Goal: Find specific page/section: Find specific page/section

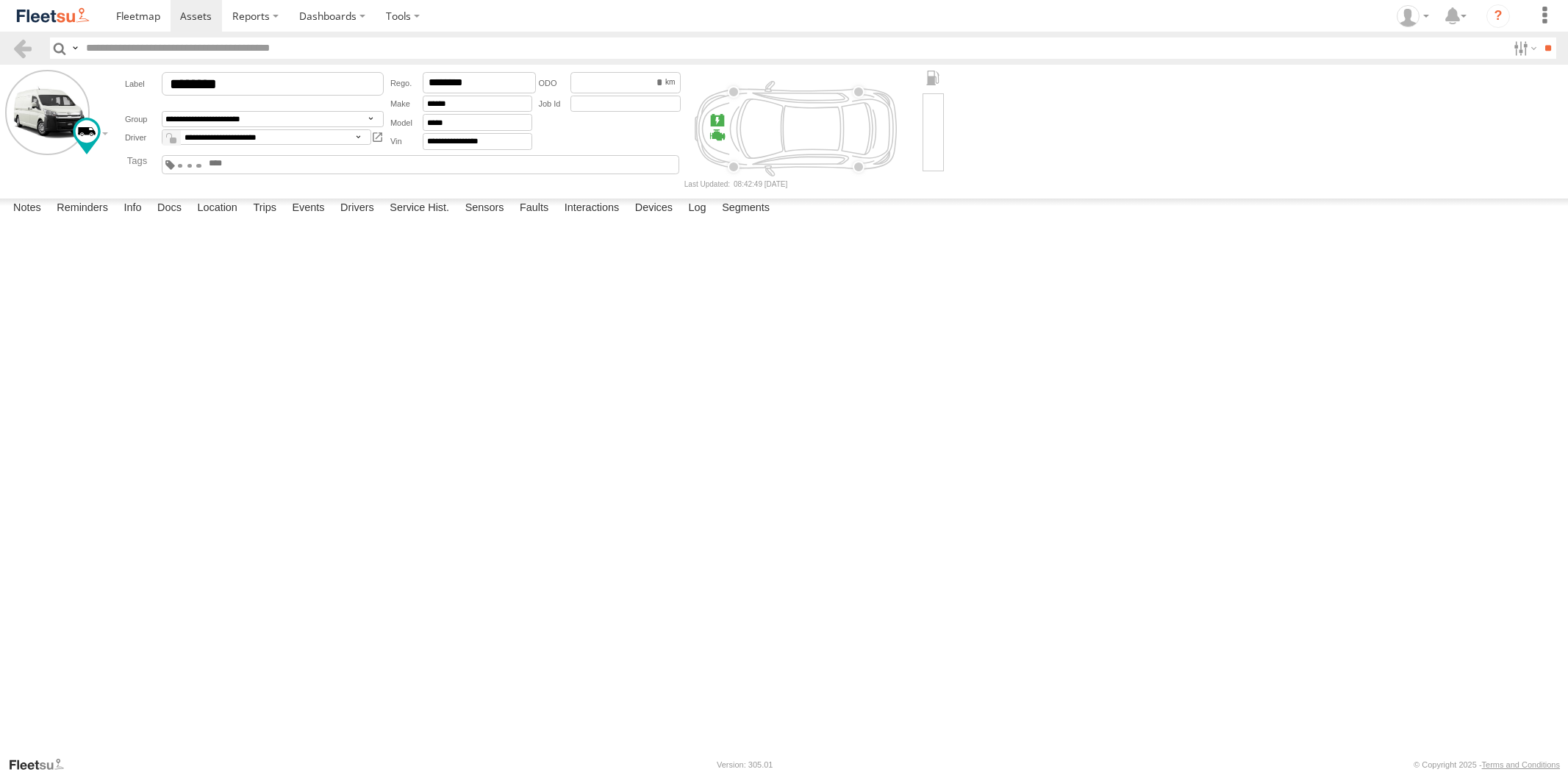
click at [147, 45] on input "text" at bounding box center [793, 47] width 1426 height 21
type input "****"
click at [1539, 37] on input "**" at bounding box center [1548, 47] width 17 height 21
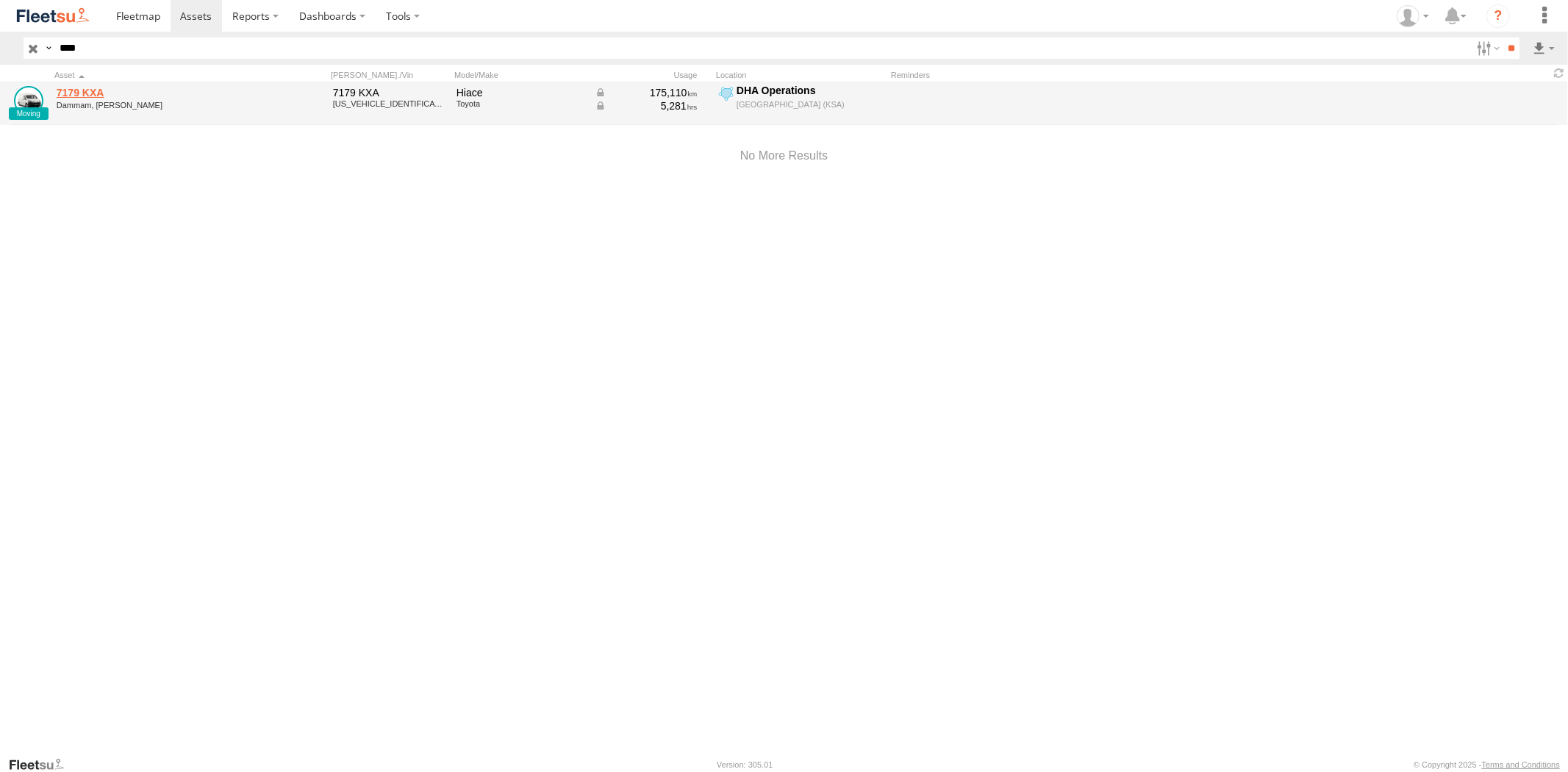
click at [85, 91] on link "7179 KXA" at bounding box center [157, 93] width 202 height 13
